Goal: Information Seeking & Learning: Find specific fact

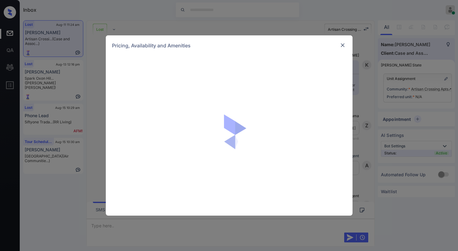
scroll to position [1990, 0]
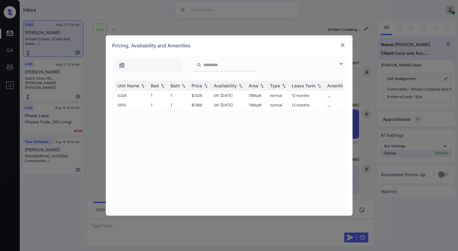
click at [344, 45] on img at bounding box center [342, 45] width 6 height 6
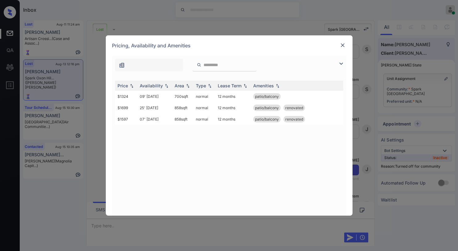
scroll to position [0, 83]
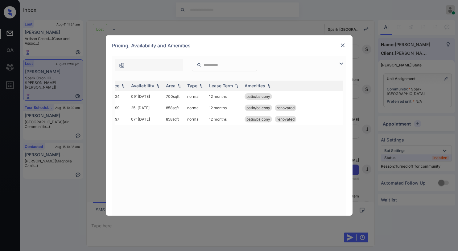
click at [340, 46] on img at bounding box center [342, 45] width 6 height 6
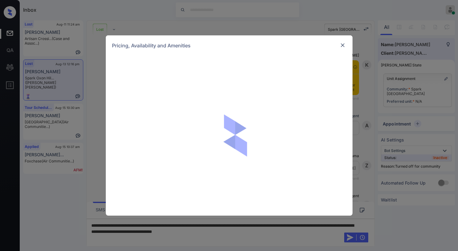
scroll to position [1281, 0]
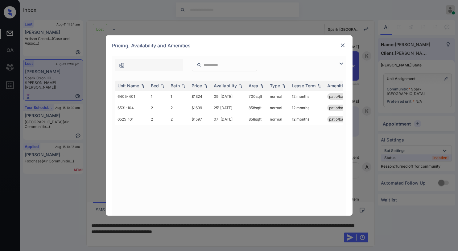
click at [340, 45] on img at bounding box center [342, 45] width 6 height 6
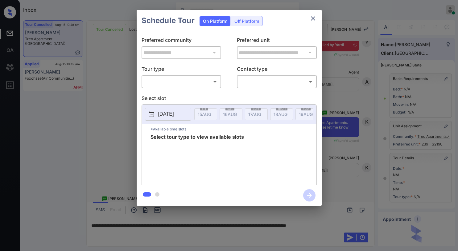
scroll to position [56, 0]
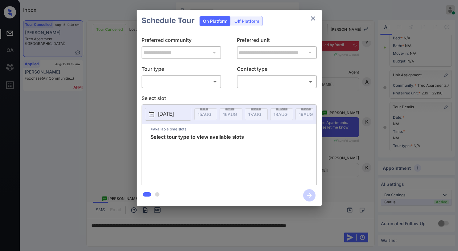
click at [209, 80] on body "Inbox [PERSON_NAME] Online Set yourself offline Set yourself on break Profile S…" at bounding box center [229, 125] width 458 height 251
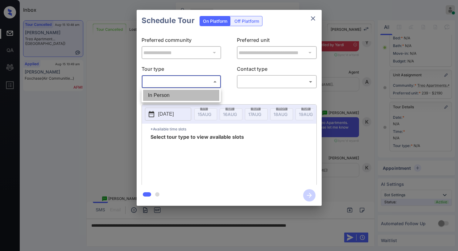
click at [189, 99] on li "In Person" at bounding box center [181, 95] width 76 height 11
type input "********"
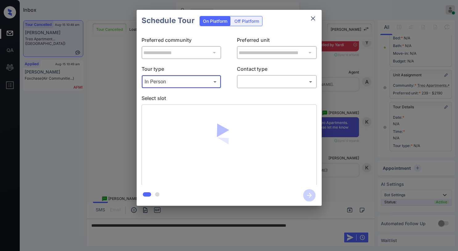
click at [246, 80] on body "Inbox [PERSON_NAME] Online Set yourself offline Set yourself on break Profile S…" at bounding box center [229, 125] width 458 height 251
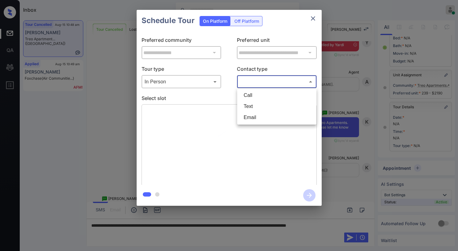
click at [251, 104] on li "Text" at bounding box center [276, 106] width 76 height 11
type input "****"
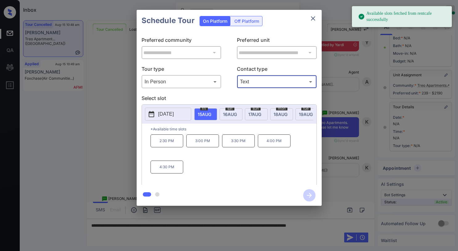
click at [315, 20] on icon "close" at bounding box center [312, 18] width 7 height 7
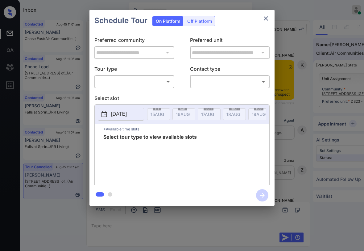
scroll to position [1590, 0]
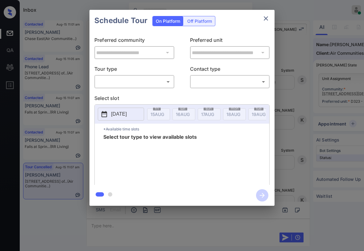
click at [263, 19] on icon "close" at bounding box center [265, 18] width 7 height 7
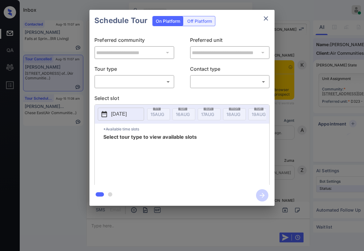
scroll to position [1621, 0]
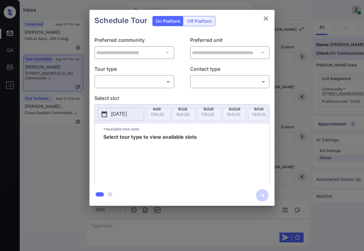
click at [143, 80] on body "Inbox [PERSON_NAME] Online Set yourself offline Set yourself on break Profile S…" at bounding box center [182, 125] width 364 height 251
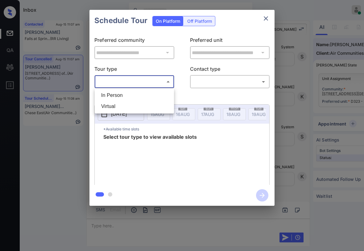
click at [132, 95] on li "In Person" at bounding box center [134, 95] width 76 height 11
type input "********"
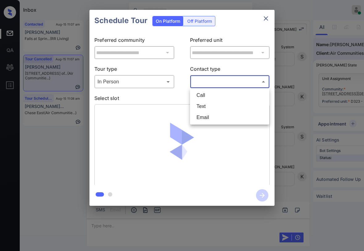
click at [210, 85] on body "Inbox Paolo Gabriel Online Set yourself offline Set yourself on break Profile S…" at bounding box center [182, 125] width 364 height 251
click at [204, 103] on li "Text" at bounding box center [229, 106] width 76 height 11
type input "****"
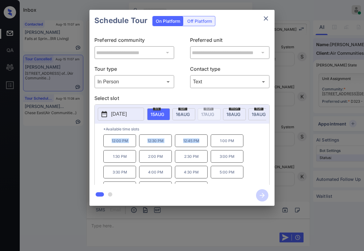
drag, startPoint x: 110, startPoint y: 144, endPoint x: 206, endPoint y: 144, distance: 96.4
click at [206, 144] on div "12:00 PM 12:30 PM 12:45 PM 1:00 PM 1:30 PM 2:00 PM 2:30 PM 3:00 PM 3:30 PM 4:00…" at bounding box center [186, 159] width 166 height 49
copy div "12:00 PM 12:30 PM 12:45 PM"
click at [269, 19] on icon "close" at bounding box center [265, 18] width 7 height 7
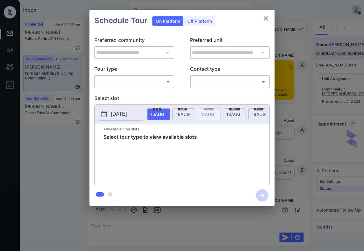
scroll to position [1497, 0]
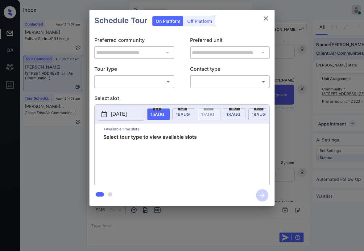
click at [141, 75] on div "​ ​" at bounding box center [134, 81] width 80 height 13
click at [139, 80] on body "Inbox Paolo Gabriel Online Set yourself offline Set yourself on break Profile S…" at bounding box center [182, 125] width 364 height 251
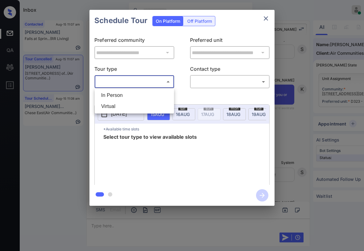
click at [126, 97] on li "In Person" at bounding box center [134, 95] width 76 height 11
type input "********"
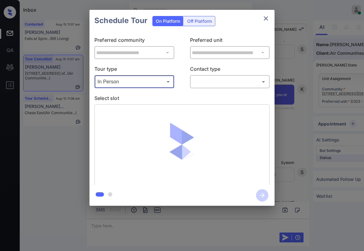
click at [199, 91] on div "**********" at bounding box center [181, 108] width 185 height 154
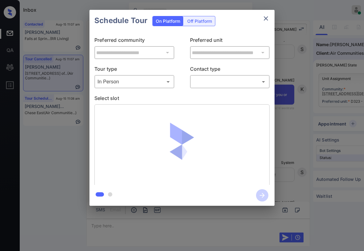
click at [202, 85] on body "Inbox Paolo Gabriel Online Set yourself offline Set yourself on break Profile S…" at bounding box center [182, 125] width 364 height 251
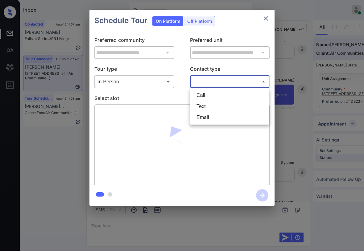
click at [204, 104] on li "Text" at bounding box center [229, 106] width 76 height 11
type input "****"
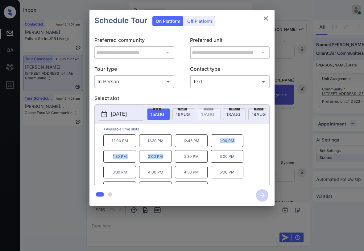
drag, startPoint x: 219, startPoint y: 142, endPoint x: 165, endPoint y: 158, distance: 56.8
click at [165, 158] on div "12:00 PM 12:30 PM 12:45 PM 1:00 PM 1:30 PM 2:00 PM 2:30 PM 3:00 PM 3:30 PM 4:00…" at bounding box center [186, 159] width 166 height 49
copy div "1:00 PM 1:30 PM 2:00 PM"
click at [266, 20] on icon "close" at bounding box center [265, 18] width 7 height 7
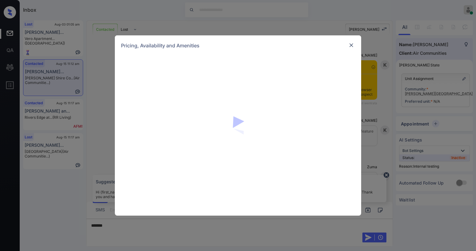
scroll to position [1202, 0]
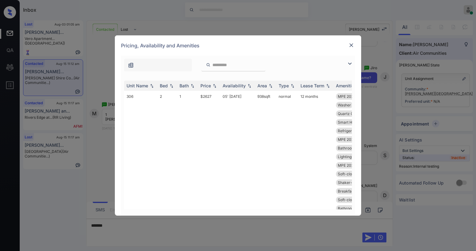
click at [352, 63] on img at bounding box center [349, 63] width 7 height 7
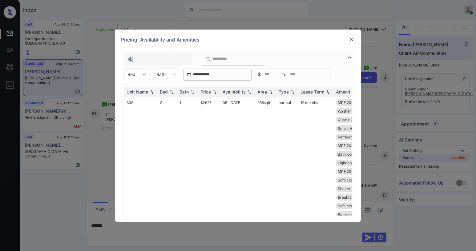
click at [139, 76] on div at bounding box center [144, 74] width 11 height 11
click at [133, 88] on div "1" at bounding box center [137, 89] width 26 height 11
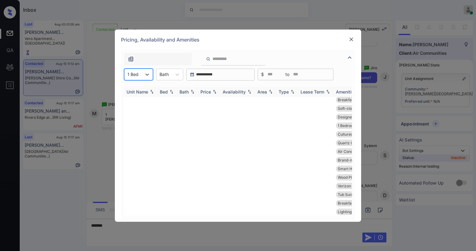
scroll to position [0, 0]
click at [212, 89] on div "Price" at bounding box center [209, 91] width 17 height 5
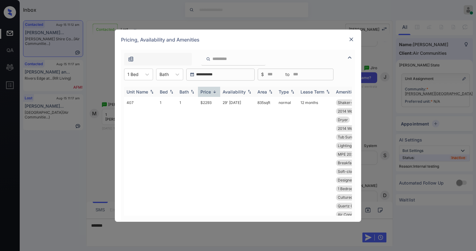
click at [211, 93] on div "Price" at bounding box center [209, 91] width 17 height 5
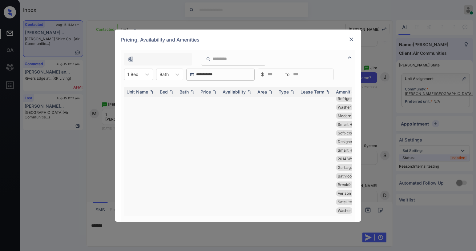
scroll to position [924, 0]
click at [212, 91] on img at bounding box center [215, 92] width 6 height 4
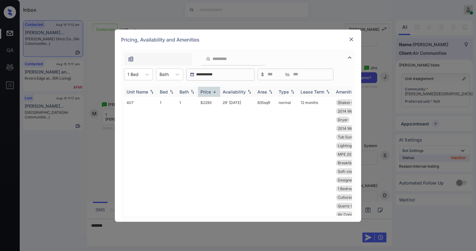
click at [206, 92] on div "Price" at bounding box center [206, 91] width 10 height 5
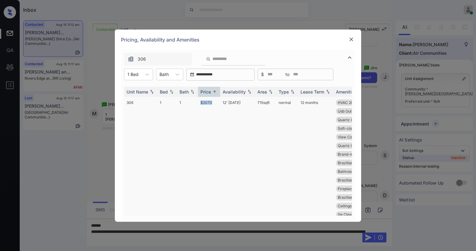
drag, startPoint x: 200, startPoint y: 102, endPoint x: 216, endPoint y: 105, distance: 16.1
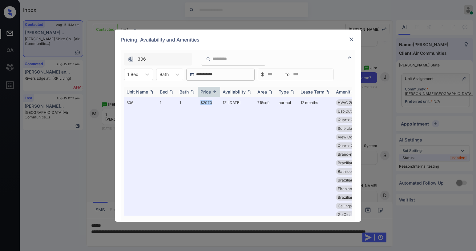
copy td "$2070"
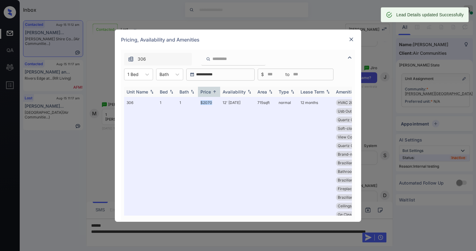
click at [213, 93] on img at bounding box center [215, 92] width 6 height 5
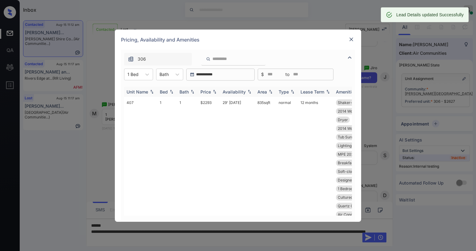
click at [243, 91] on div "Availability" at bounding box center [234, 91] width 23 height 5
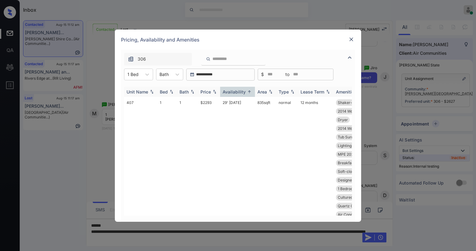
click at [243, 91] on div "Availability" at bounding box center [234, 91] width 23 height 5
click at [352, 39] on img at bounding box center [351, 39] width 6 height 6
